Goal: Task Accomplishment & Management: Manage account settings

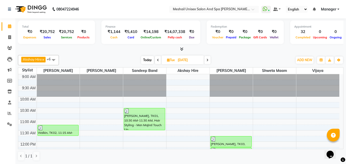
scroll to position [218, 0]
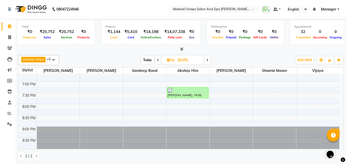
click at [148, 61] on span "Today" at bounding box center [147, 60] width 13 height 8
type input "03-10-2025"
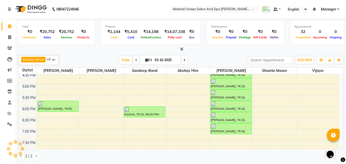
scroll to position [192, 0]
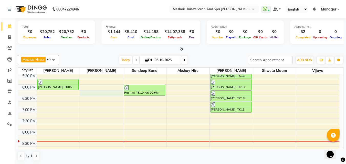
click at [96, 93] on div "9:00 AM 9:30 AM 10:00 AM 10:30 AM 11:00 AM 11:30 AM 12:00 PM 12:30 PM 1:00 PM 1…" at bounding box center [178, 28] width 321 height 292
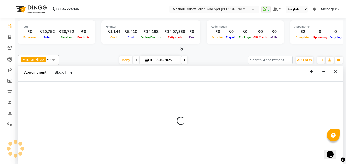
scroll to position [0, 0]
select select "52967"
select select "tentative"
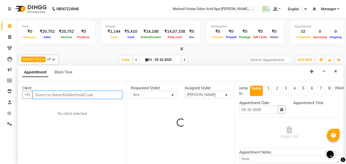
select select "1095"
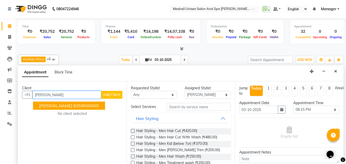
click at [72, 108] on span "[PERSON_NAME]" at bounding box center [55, 105] width 33 height 5
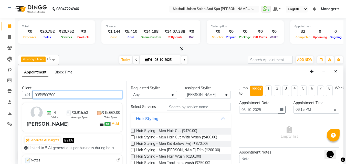
type input "9359500500"
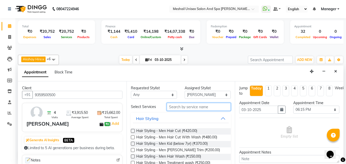
click at [179, 109] on input "text" at bounding box center [198, 107] width 64 height 8
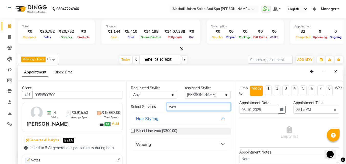
type input "wax"
click at [202, 145] on button "Waxing" at bounding box center [181, 144] width 96 height 9
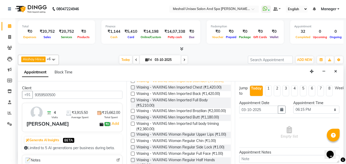
scroll to position [205, 0]
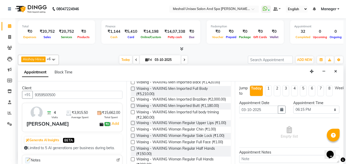
click at [160, 103] on span "Waxing - WAXING Men Imported Brazilian (₹2,000.00)" at bounding box center [181, 100] width 90 height 6
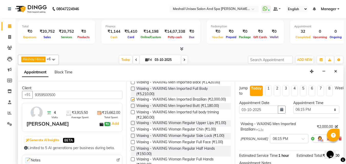
checkbox input "false"
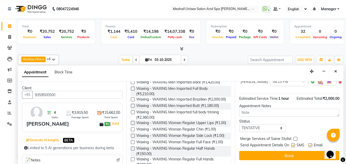
scroll to position [62, 0]
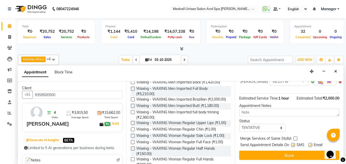
click at [292, 143] on label at bounding box center [293, 145] width 4 height 4
click at [292, 144] on input "checkbox" at bounding box center [292, 145] width 3 height 3
checkbox input "false"
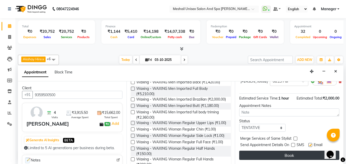
click at [288, 151] on button "Book" at bounding box center [289, 155] width 100 height 9
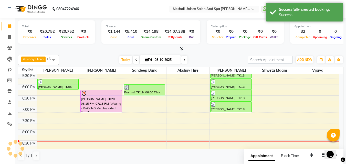
scroll to position [0, 0]
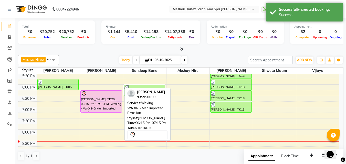
click at [115, 111] on div at bounding box center [101, 112] width 41 height 2
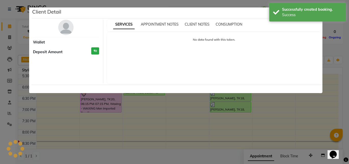
select select "7"
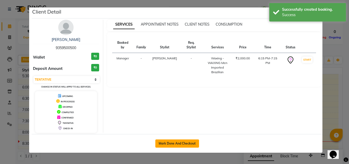
click at [178, 146] on button "Mark Done And Checkout" at bounding box center [177, 143] width 44 height 8
select select "service"
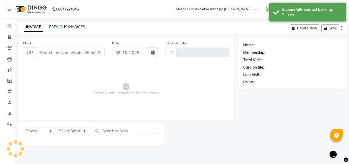
type input "2906"
select select "6713"
type input "9359500500"
select select "52967"
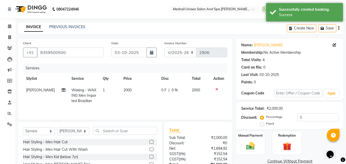
click at [136, 92] on td "2000" at bounding box center [139, 95] width 38 height 22
select select "52967"
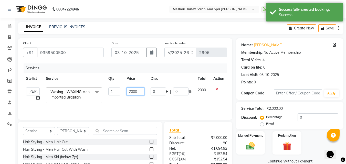
click at [136, 92] on input "2000" at bounding box center [135, 91] width 18 height 8
type input "2800"
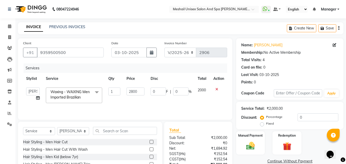
click at [149, 100] on tr "Akshay Hire Manager Sandeep Band [PERSON_NAME] Shweta maam Vijaya [PERSON_NAME]…" at bounding box center [125, 95] width 204 height 22
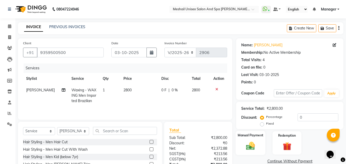
click at [251, 141] on img at bounding box center [250, 146] width 14 height 10
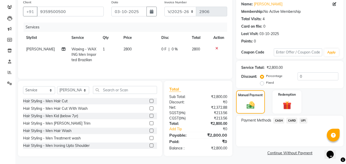
click at [302, 120] on span "UPI" at bounding box center [303, 121] width 8 height 6
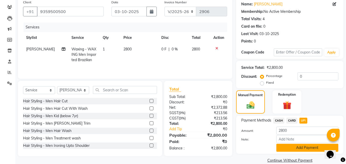
click at [301, 150] on button "Add Payment" at bounding box center [307, 148] width 62 height 8
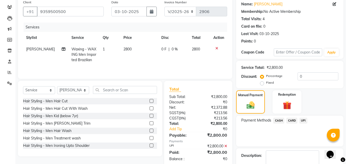
scroll to position [70, 0]
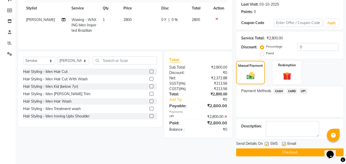
click at [268, 144] on label at bounding box center [266, 144] width 4 height 4
click at [268, 144] on input "checkbox" at bounding box center [265, 143] width 3 height 3
checkbox input "false"
click at [265, 148] on button "Checkout" at bounding box center [289, 152] width 107 height 8
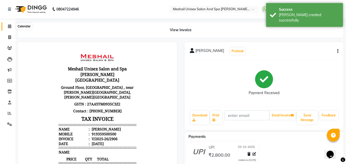
click at [12, 26] on span at bounding box center [9, 27] width 9 height 6
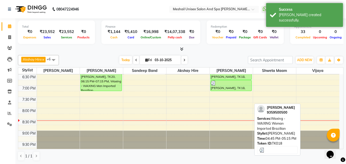
scroll to position [218, 0]
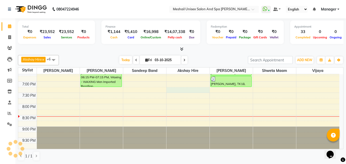
click at [177, 90] on div "9:00 AM 9:30 AM 10:00 AM 10:30 AM 11:00 AM 11:30 AM 12:00 PM 12:30 PM 1:00 PM 1…" at bounding box center [178, 3] width 321 height 292
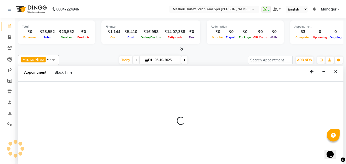
scroll to position [0, 0]
select select "52969"
select select "tentative"
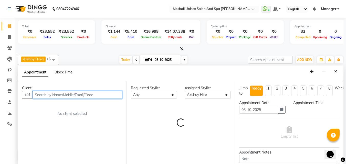
select select "1155"
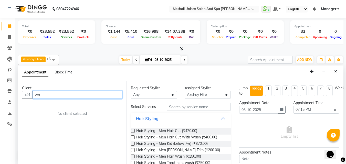
type input "w"
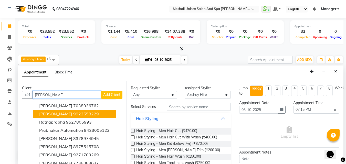
click at [72, 114] on span "[PERSON_NAME]" at bounding box center [55, 113] width 33 height 5
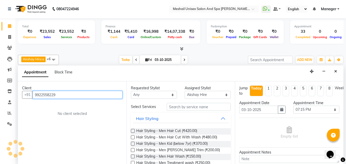
type input "9922558229"
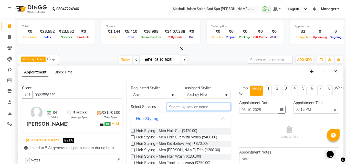
click at [178, 109] on input "text" at bounding box center [198, 107] width 64 height 8
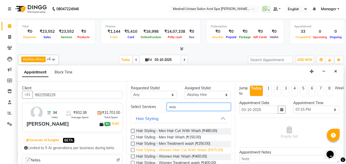
scroll to position [15, 0]
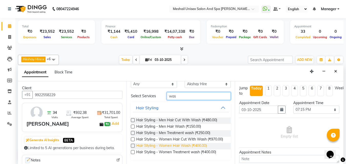
type input "was"
click at [157, 146] on span "Hair Styling - Women Hair Wash (₹400.00)" at bounding box center [171, 146] width 71 height 6
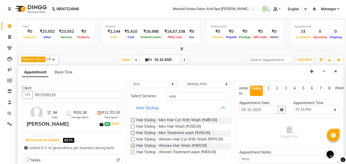
checkbox input "false"
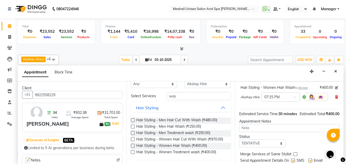
scroll to position [61, 0]
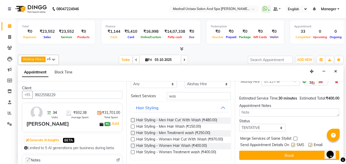
click at [295, 143] on label at bounding box center [293, 145] width 4 height 4
click at [294, 144] on input "checkbox" at bounding box center [292, 145] width 3 height 3
checkbox input "false"
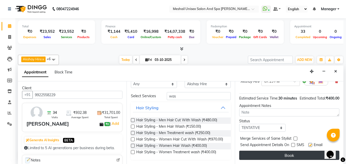
click at [290, 151] on button "Book" at bounding box center [289, 155] width 100 height 9
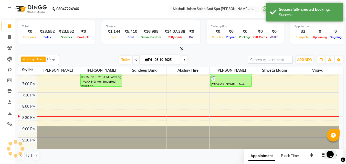
scroll to position [0, 0]
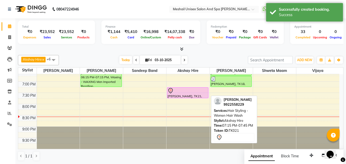
click at [182, 90] on div at bounding box center [187, 91] width 40 height 6
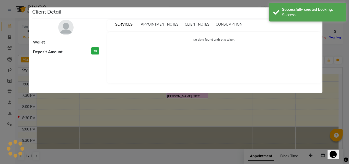
select select "7"
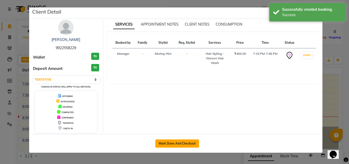
click at [171, 143] on button "Mark Done And Checkout" at bounding box center [177, 143] width 44 height 8
select select "service"
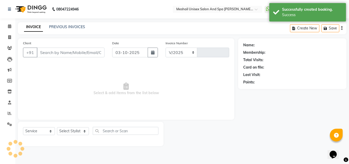
select select "6713"
type input "2907"
type input "9922558229"
select select "52969"
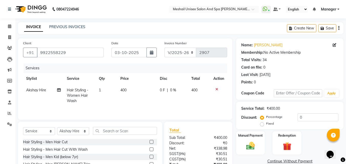
click at [127, 89] on td "400" at bounding box center [136, 95] width 39 height 22
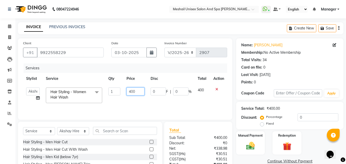
click at [131, 91] on input "400" at bounding box center [135, 91] width 18 height 8
type input "300"
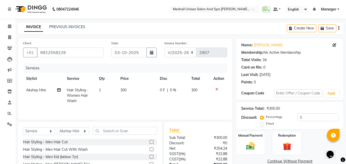
click at [144, 99] on td "300" at bounding box center [136, 95] width 39 height 22
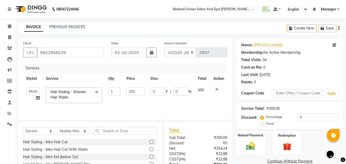
scroll to position [41, 0]
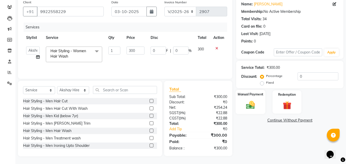
click at [254, 104] on img at bounding box center [250, 105] width 14 height 10
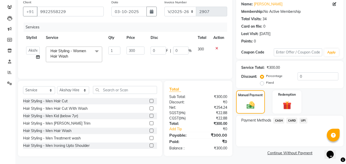
click at [305, 120] on span "UPI" at bounding box center [303, 121] width 8 height 6
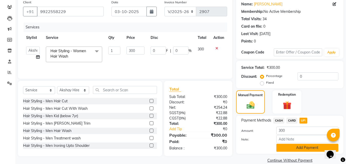
scroll to position [49, 0]
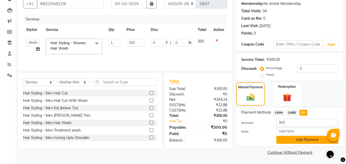
click at [295, 137] on button "Add Payment" at bounding box center [307, 140] width 62 height 8
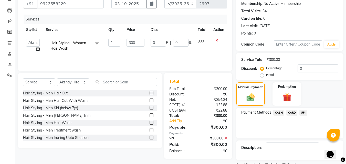
scroll to position [70, 0]
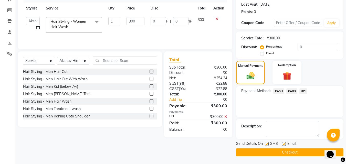
click at [266, 144] on label at bounding box center [266, 144] width 4 height 4
click at [266, 144] on input "checkbox" at bounding box center [265, 143] width 3 height 3
checkbox input "false"
click at [266, 151] on button "Checkout" at bounding box center [289, 152] width 107 height 8
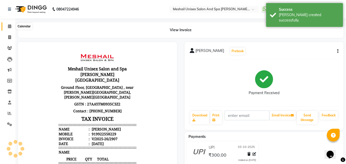
click at [11, 26] on icon at bounding box center [9, 26] width 3 height 4
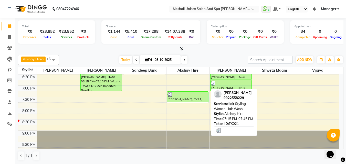
scroll to position [218, 0]
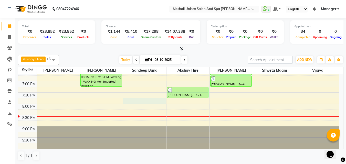
click at [138, 102] on div "9:00 AM 9:30 AM 10:00 AM 10:30 AM 11:00 AM 11:30 AM 12:00 PM 12:30 PM 1:00 PM 1…" at bounding box center [178, 2] width 321 height 292
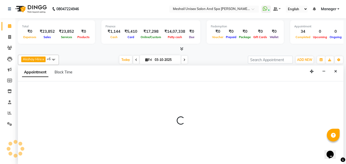
select select "52968"
select select "1185"
select select "tentative"
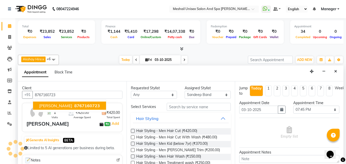
click at [74, 103] on span "8767160723" at bounding box center [87, 105] width 26 height 5
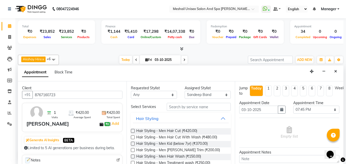
type input "8767160723"
click at [173, 107] on input "text" at bounding box center [198, 107] width 64 height 8
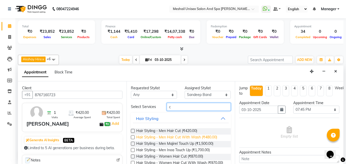
type input "c"
click at [196, 138] on span "Hair Styling - Men Hair Cut With Wash (₹480.00)" at bounding box center [176, 138] width 81 height 6
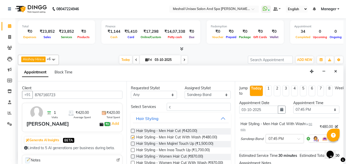
checkbox input "false"
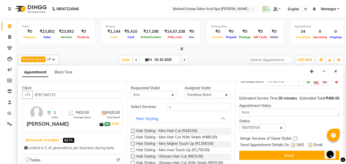
scroll to position [67, 0]
click at [294, 143] on label at bounding box center [293, 145] width 4 height 4
click at [294, 144] on input "checkbox" at bounding box center [292, 145] width 3 height 3
checkbox input "false"
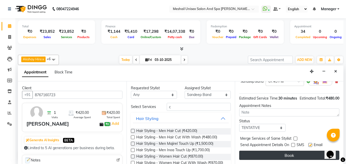
click at [293, 151] on button "Book" at bounding box center [289, 155] width 100 height 9
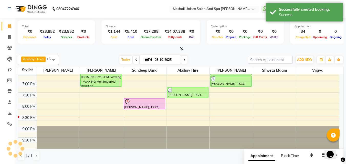
scroll to position [0, 0]
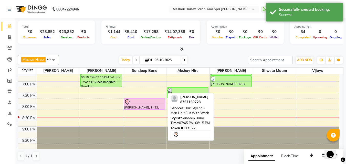
click at [146, 105] on div "[PERSON_NAME], TK22, 07:45 PM-08:15 PM, Hair Styling - Men Hair Cut With Wash" at bounding box center [144, 104] width 41 height 10
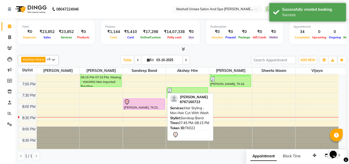
select select "7"
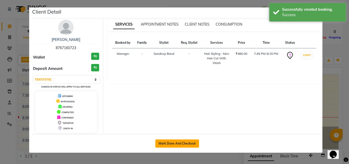
click at [182, 142] on button "Mark Done And Checkout" at bounding box center [177, 143] width 44 height 8
select select "service"
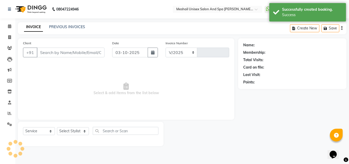
select select "6713"
type input "2908"
type input "8767160723"
select select "52968"
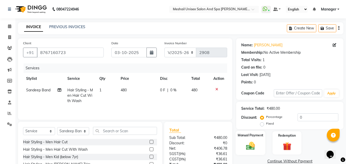
scroll to position [41, 0]
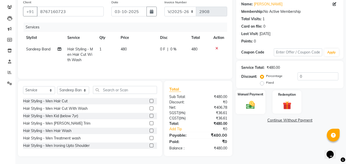
click at [260, 101] on div "Manual Payment" at bounding box center [250, 102] width 30 height 24
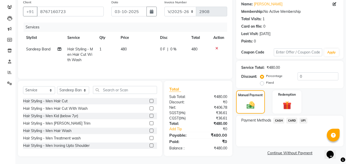
click at [305, 120] on span "UPI" at bounding box center [303, 121] width 8 height 6
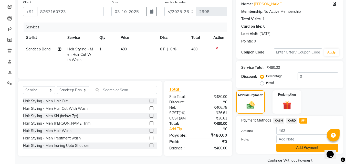
click at [306, 150] on button "Add Payment" at bounding box center [307, 148] width 62 height 8
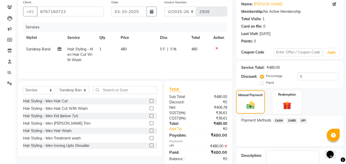
scroll to position [70, 0]
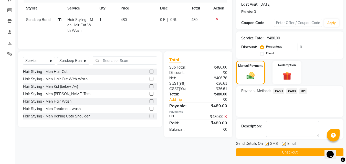
click at [268, 142] on label at bounding box center [266, 144] width 4 height 4
click at [268, 142] on input "checkbox" at bounding box center [265, 143] width 3 height 3
checkbox input "false"
click at [265, 151] on button "Checkout" at bounding box center [289, 152] width 107 height 8
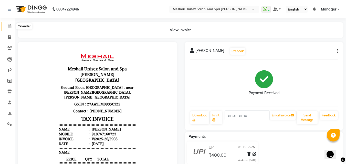
click at [8, 26] on icon at bounding box center [9, 26] width 3 height 4
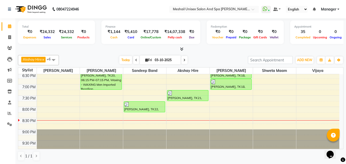
scroll to position [218, 0]
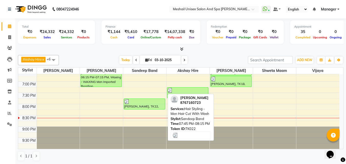
click at [147, 105] on div "[PERSON_NAME], TK22, 07:45 PM-08:15 PM, Hair Styling - Men Hair Cut With Wash" at bounding box center [144, 104] width 41 height 10
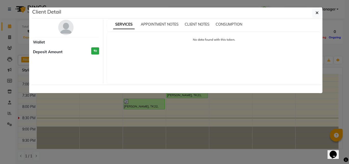
select select "3"
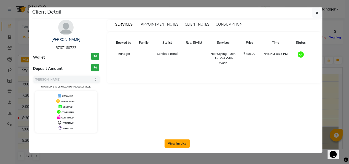
click at [186, 142] on button "View Invoice" at bounding box center [177, 143] width 25 height 8
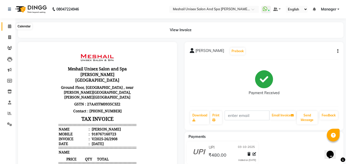
click at [10, 26] on icon at bounding box center [9, 26] width 3 height 4
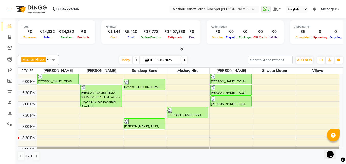
scroll to position [192, 0]
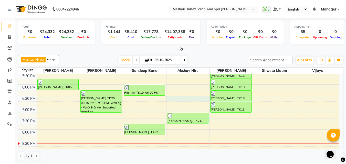
click at [177, 97] on div "9:00 AM 9:30 AM 10:00 AM 10:30 AM 11:00 AM 11:30 AM 12:00 PM 12:30 PM 1:00 PM 1…" at bounding box center [178, 28] width 321 height 292
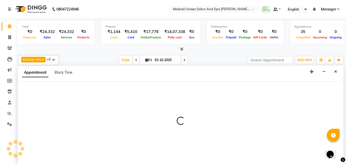
scroll to position [0, 0]
select select "52969"
select select "tentative"
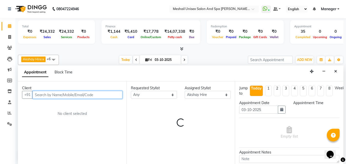
select select "1110"
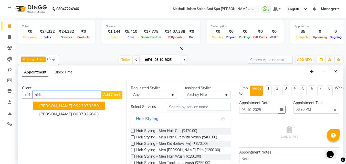
click at [73, 102] on button "[PERSON_NAME] 9923973389" at bounding box center [69, 106] width 72 height 8
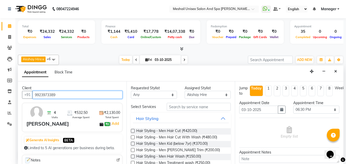
type input "9923973389"
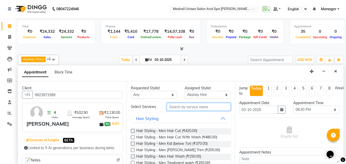
click at [192, 107] on input "text" at bounding box center [198, 107] width 64 height 8
click at [193, 138] on span "Hair Styling - Men Hair Cut With Wash (₹480.00)" at bounding box center [176, 138] width 81 height 6
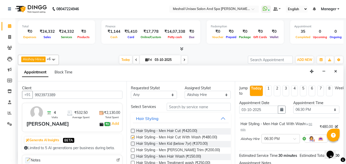
checkbox input "false"
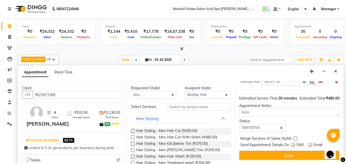
scroll to position [66, 0]
click at [293, 143] on label at bounding box center [293, 145] width 4 height 4
click at [293, 144] on input "checkbox" at bounding box center [292, 145] width 3 height 3
checkbox input "false"
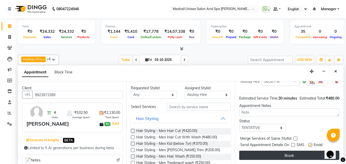
click at [290, 152] on button "Book" at bounding box center [289, 155] width 100 height 9
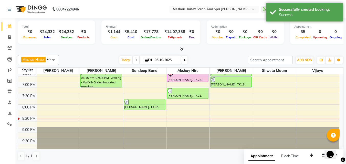
scroll to position [218, 0]
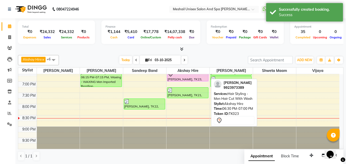
click at [191, 76] on div at bounding box center [187, 74] width 40 height 6
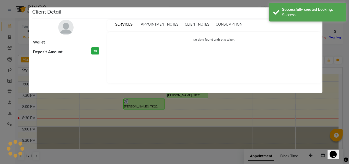
select select "7"
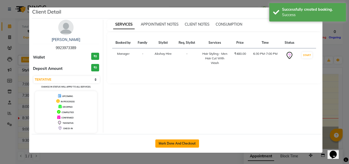
click at [181, 142] on button "Mark Done And Checkout" at bounding box center [177, 143] width 44 height 8
select select "service"
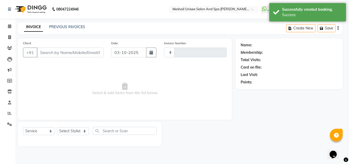
type input "2909"
select select "6713"
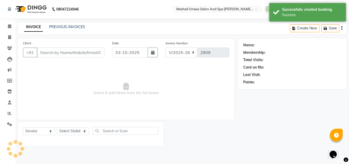
type input "9923973389"
select select "52969"
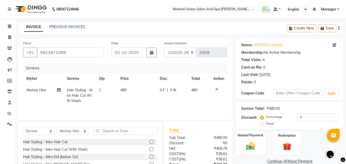
scroll to position [41, 0]
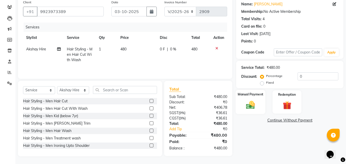
click at [251, 105] on img at bounding box center [250, 105] width 14 height 10
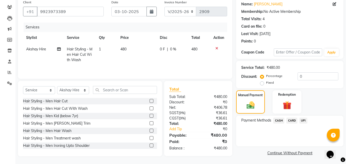
click at [291, 119] on span "CARD" at bounding box center [291, 121] width 11 height 6
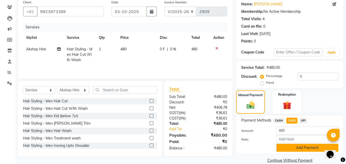
click at [296, 145] on button "Add Payment" at bounding box center [307, 148] width 62 height 8
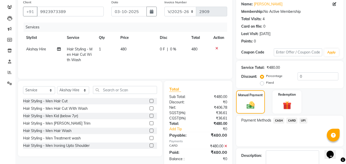
scroll to position [70, 0]
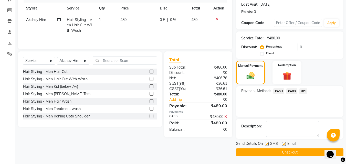
click at [267, 142] on label at bounding box center [266, 144] width 4 height 4
click at [267, 142] on input "checkbox" at bounding box center [265, 143] width 3 height 3
checkbox input "false"
click at [284, 153] on button "Checkout" at bounding box center [289, 152] width 107 height 8
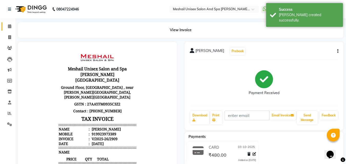
click at [11, 23] on link "Calendar" at bounding box center [8, 26] width 12 height 8
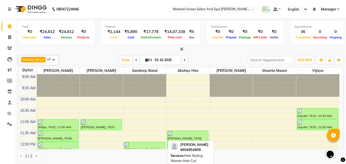
scroll to position [102, 0]
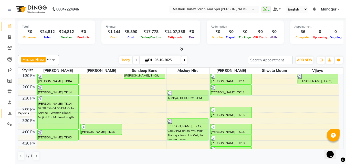
click at [9, 116] on span at bounding box center [9, 113] width 9 height 6
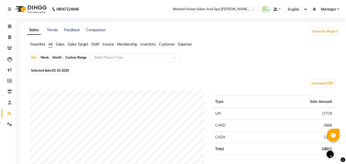
click at [66, 71] on span "03-10-2025" at bounding box center [60, 71] width 17 height 4
select select "10"
select select "2025"
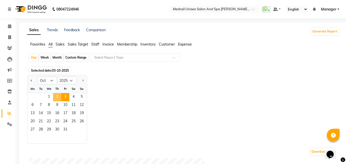
click at [56, 96] on span "2" at bounding box center [57, 97] width 8 height 8
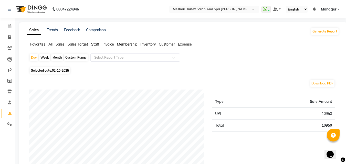
scroll to position [51, 0]
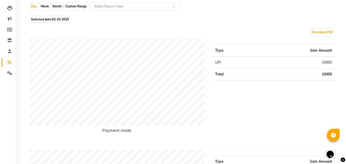
click at [60, 17] on span "02-10-2025" at bounding box center [60, 19] width 17 height 4
select select "10"
select select "2025"
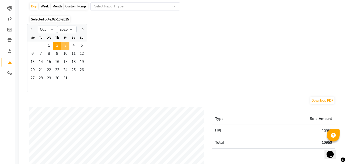
click at [65, 45] on span "3" at bounding box center [65, 46] width 8 height 8
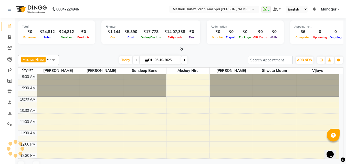
scroll to position [208, 0]
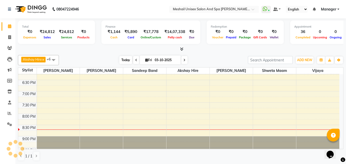
click at [128, 58] on span "Today" at bounding box center [125, 60] width 13 height 8
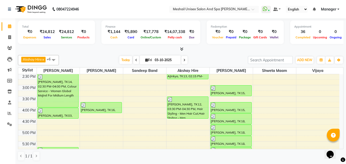
scroll to position [115, 0]
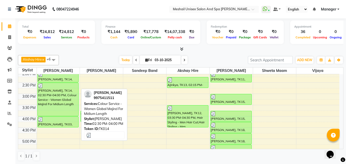
click at [48, 92] on div "[PERSON_NAME], TK14, 02:30 PM-04:00 PM, Colour Service - Women Global Majirel F…" at bounding box center [58, 99] width 41 height 33
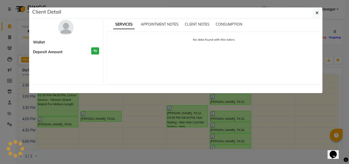
select select "3"
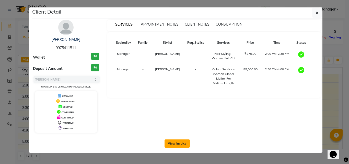
click at [174, 140] on button "View Invoice" at bounding box center [177, 143] width 25 height 8
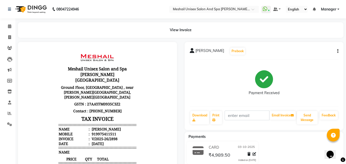
click at [337, 51] on icon "button" at bounding box center [337, 51] width 1 height 0
click at [310, 59] on div "Edit Invoice" at bounding box center [311, 57] width 35 height 6
select select "service"
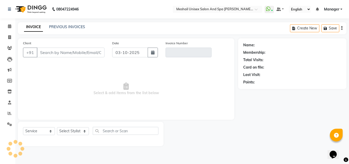
type input "9975411511"
type input "V/2025-26/2898"
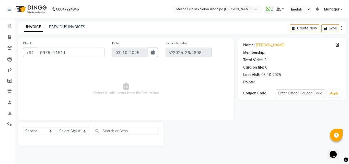
select select "select"
select select "1: Object"
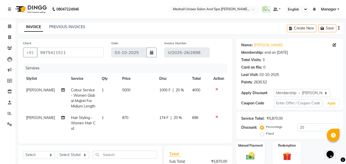
scroll to position [125, 0]
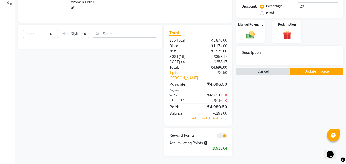
click at [225, 99] on icon at bounding box center [225, 101] width 3 height 4
click at [226, 95] on icon at bounding box center [225, 95] width 3 height 4
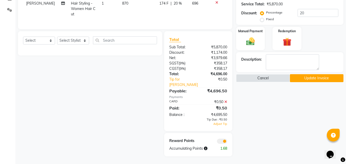
scroll to position [118, 0]
click at [226, 102] on icon at bounding box center [225, 102] width 3 height 4
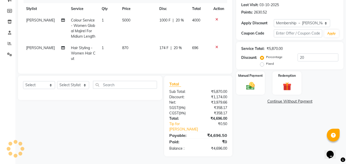
scroll to position [48, 0]
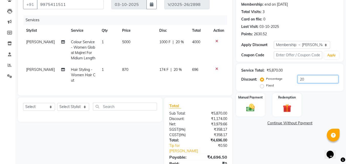
click at [306, 78] on input "20" at bounding box center [317, 79] width 41 height 8
type input "2"
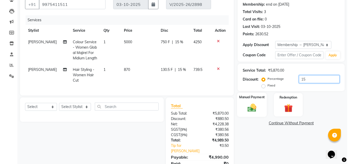
scroll to position [74, 0]
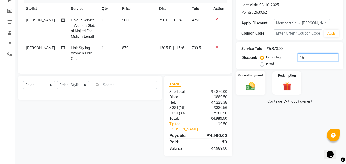
type input "15"
click at [253, 81] on img at bounding box center [250, 86] width 14 height 10
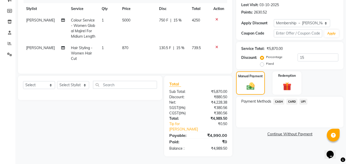
click at [294, 99] on span "CARD" at bounding box center [291, 102] width 11 height 6
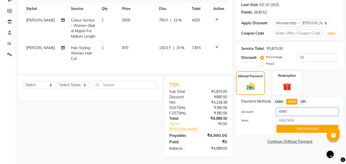
click at [290, 109] on input "4990" at bounding box center [307, 112] width 62 height 8
type input "4990"
click at [174, 124] on link "Tip for [PERSON_NAME]" at bounding box center [184, 126] width 38 height 11
select select "52966"
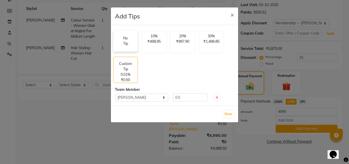
click at [127, 46] on p "No Tip" at bounding box center [126, 41] width 8 height 11
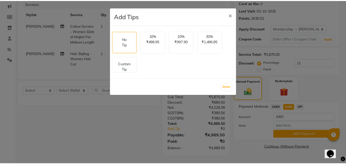
scroll to position [68, 0]
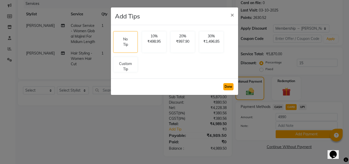
click at [228, 87] on button "Done" at bounding box center [229, 86] width 10 height 7
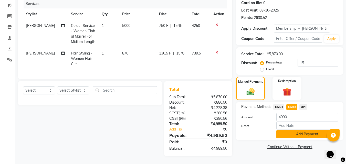
click at [285, 131] on button "Add Payment" at bounding box center [307, 134] width 62 height 8
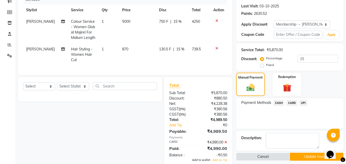
scroll to position [114, 0]
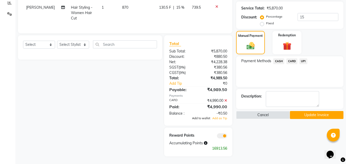
click at [202, 119] on span "Add to wallet" at bounding box center [201, 118] width 18 height 4
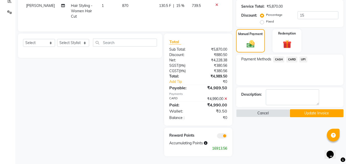
click at [300, 110] on button "Update Invoice" at bounding box center [315, 113] width 53 height 8
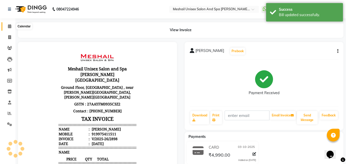
click at [10, 26] on icon at bounding box center [9, 26] width 3 height 4
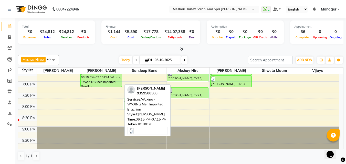
scroll to position [0, 0]
